Goal: Contribute content: Add original content to the website for others to see

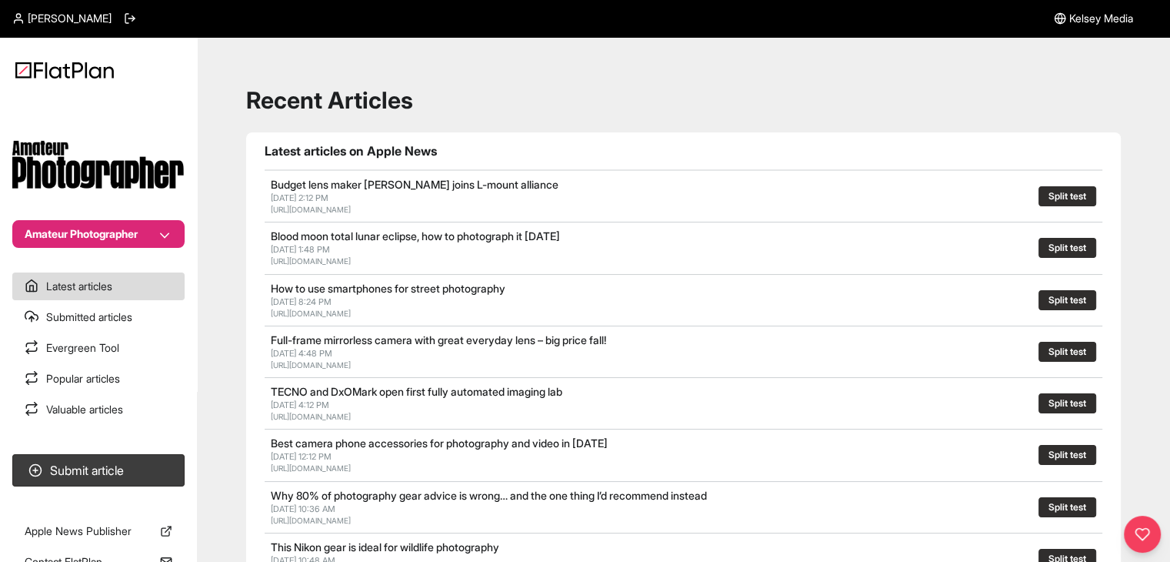
drag, startPoint x: 80, startPoint y: 216, endPoint x: 83, endPoint y: 228, distance: 12.7
click at [80, 218] on section "Amateur Photographer" at bounding box center [98, 172] width 197 height 151
click at [83, 232] on button "Amateur Photographer" at bounding box center [98, 234] width 172 height 28
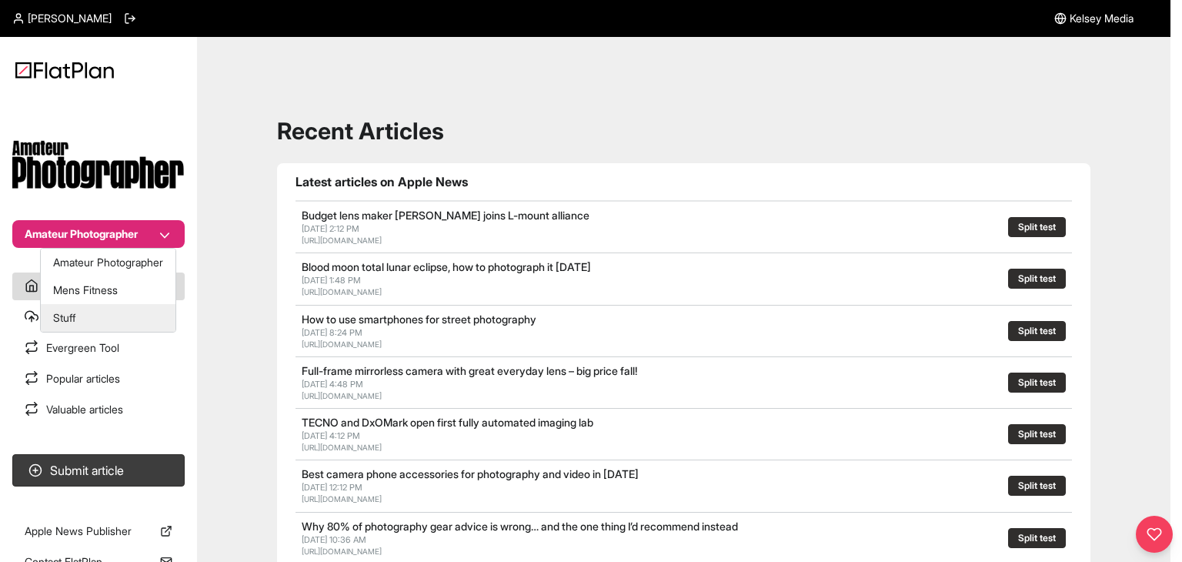
click at [82, 309] on button "Stuff" at bounding box center [108, 318] width 135 height 28
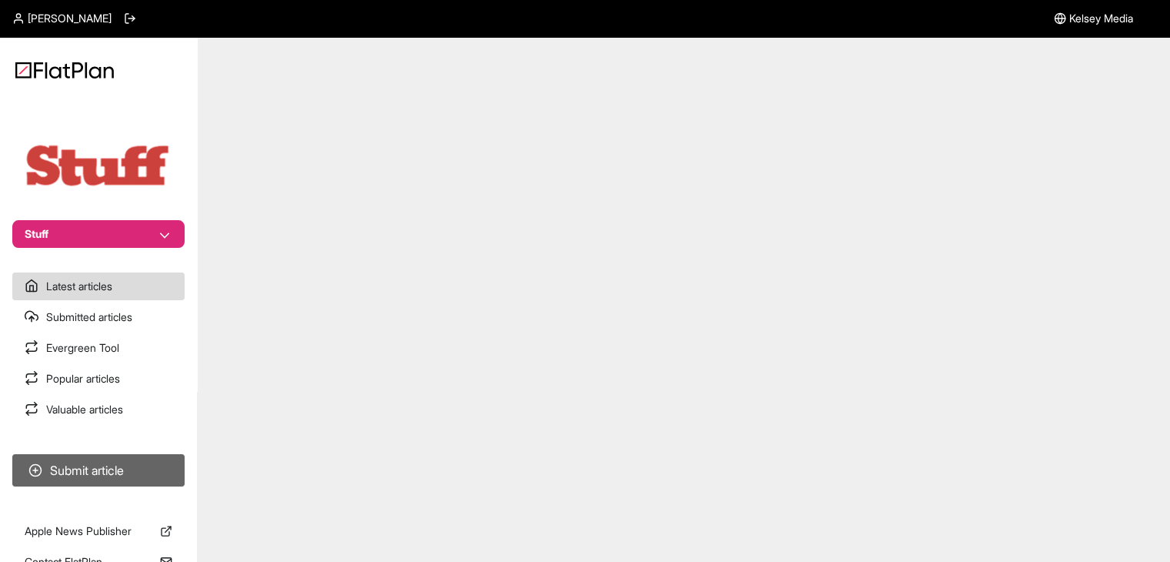
click at [110, 471] on button "Submit article" at bounding box center [98, 470] width 172 height 32
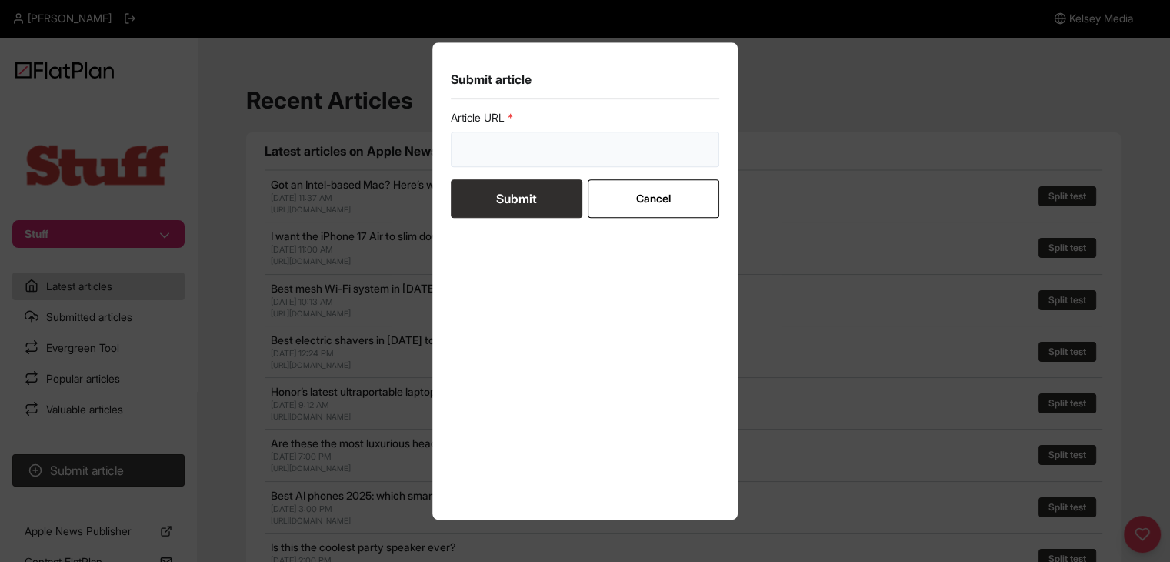
click at [514, 158] on input "url" at bounding box center [585, 149] width 269 height 35
paste input "https://www.stuff.tv/features/i-want-the-iphone-17-air-to-slim-down-the-iphone-…"
type input "https://www.stuff.tv/features/i-want-the-iphone-17-air-to-slim-down-the-iphone-…"
click at [512, 197] on button "Submit" at bounding box center [517, 198] width 132 height 38
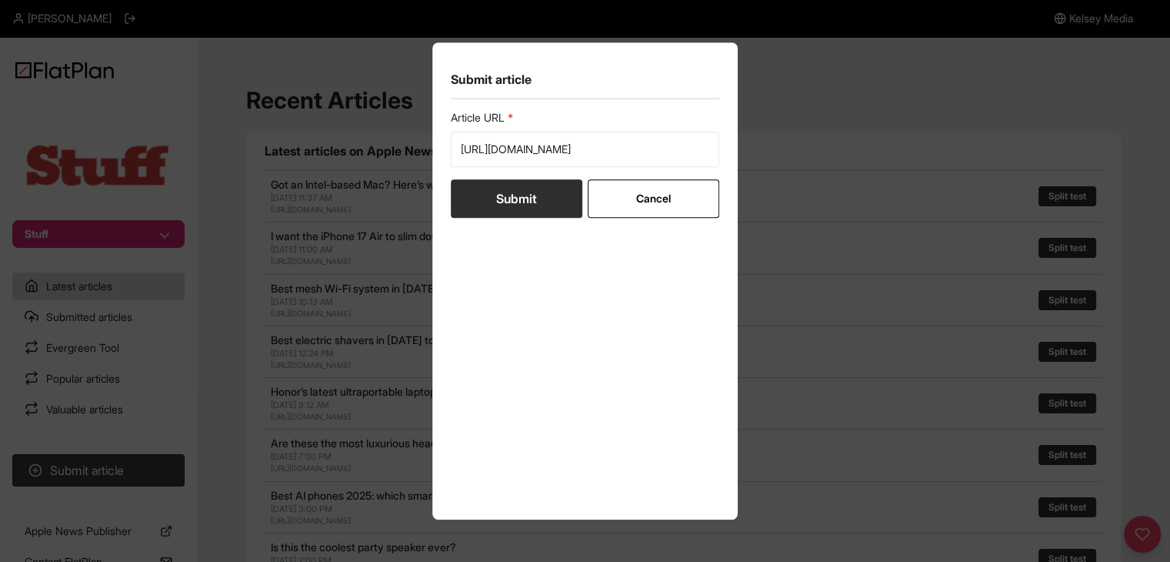
scroll to position [0, 0]
